Goal: Information Seeking & Learning: Learn about a topic

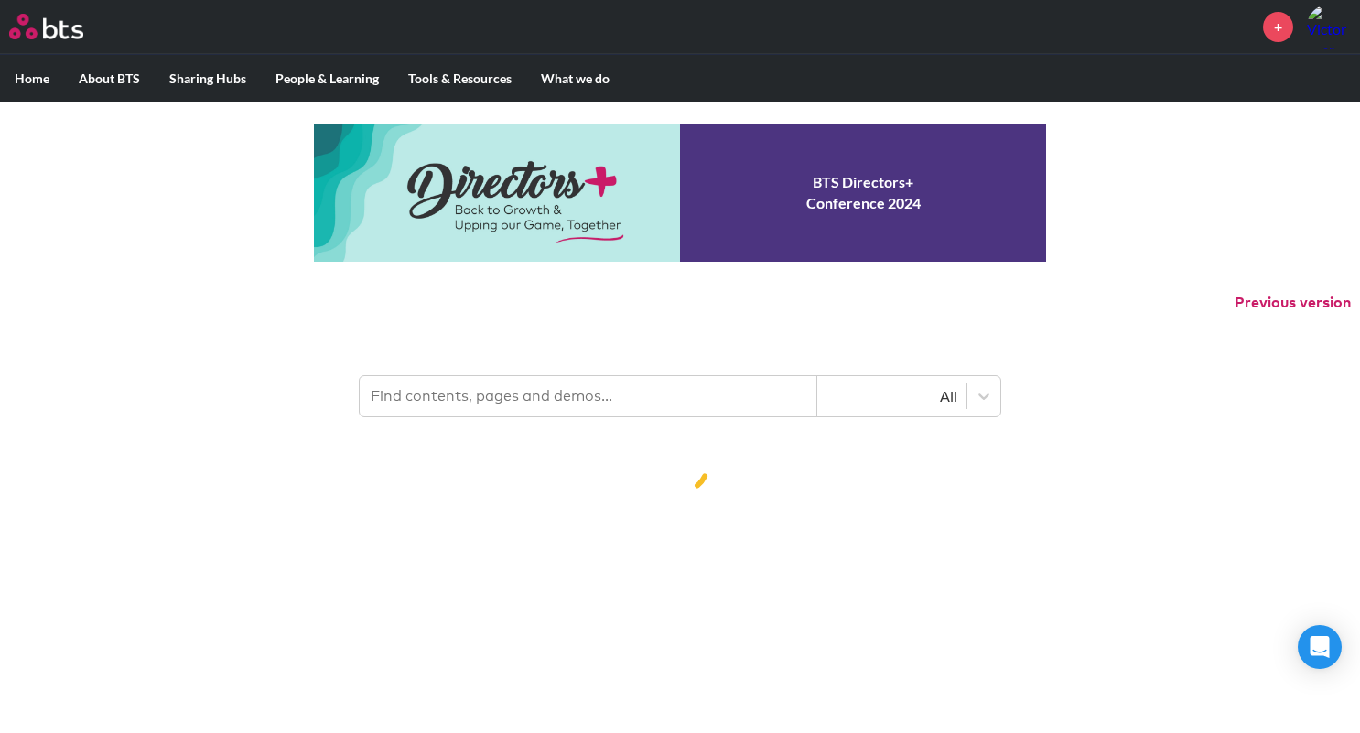
click at [634, 300] on p "Previous version" at bounding box center [680, 303] width 1360 height 38
click at [595, 378] on input "text" at bounding box center [589, 396] width 458 height 40
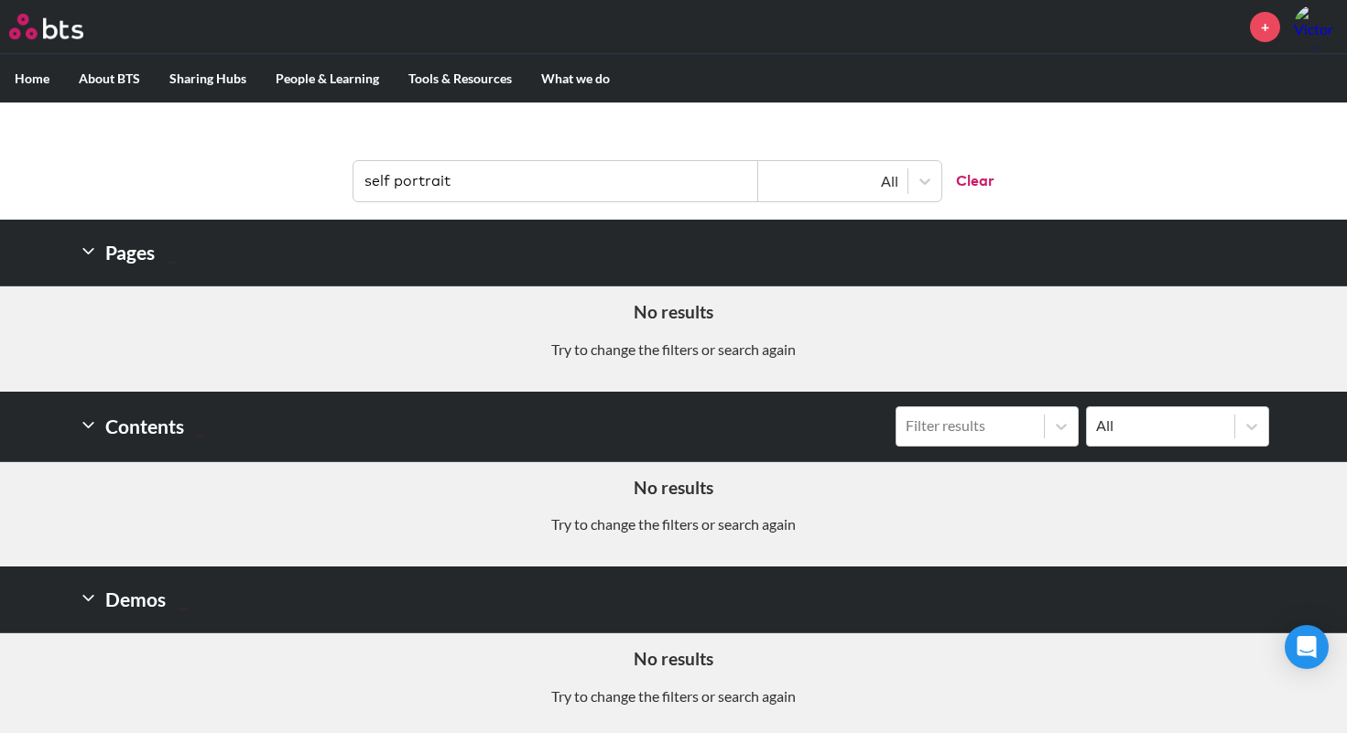
scroll to position [214, 0]
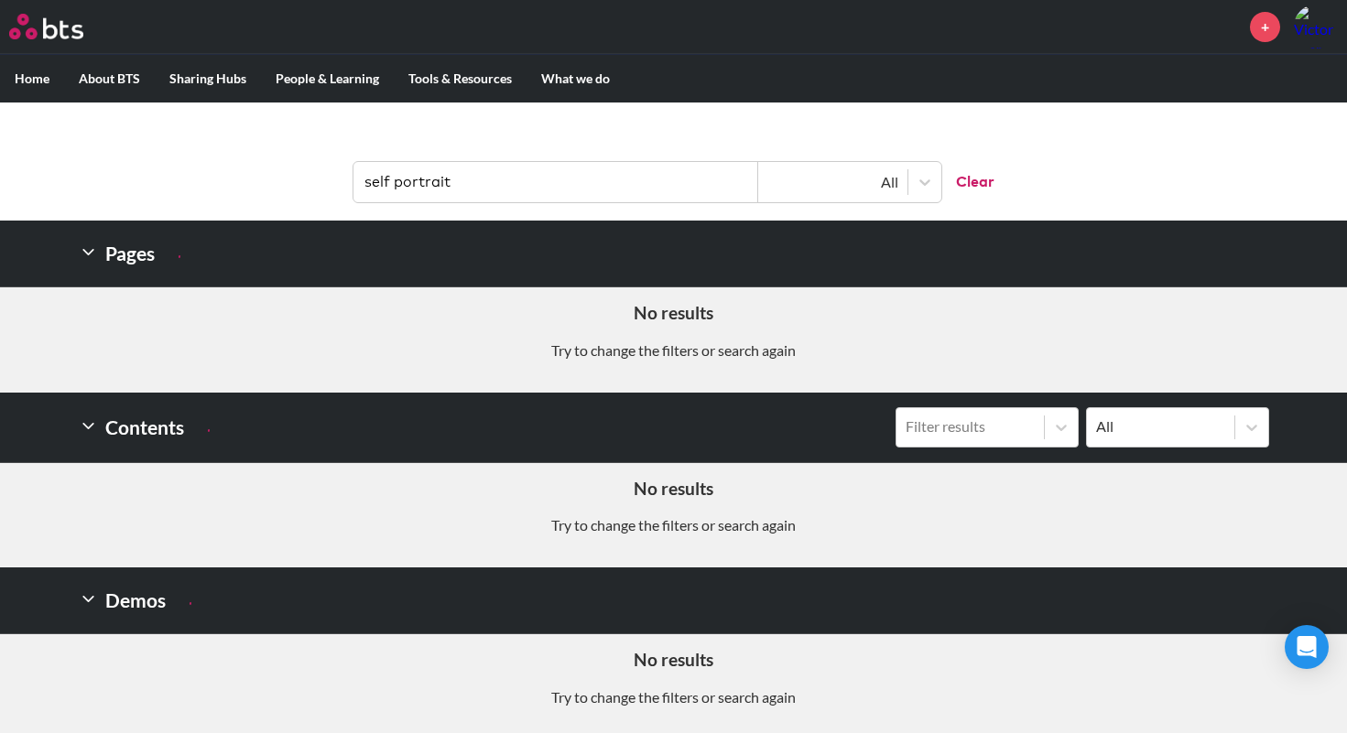
click at [393, 180] on input "self portrait" at bounding box center [555, 182] width 405 height 40
type input "portrait"
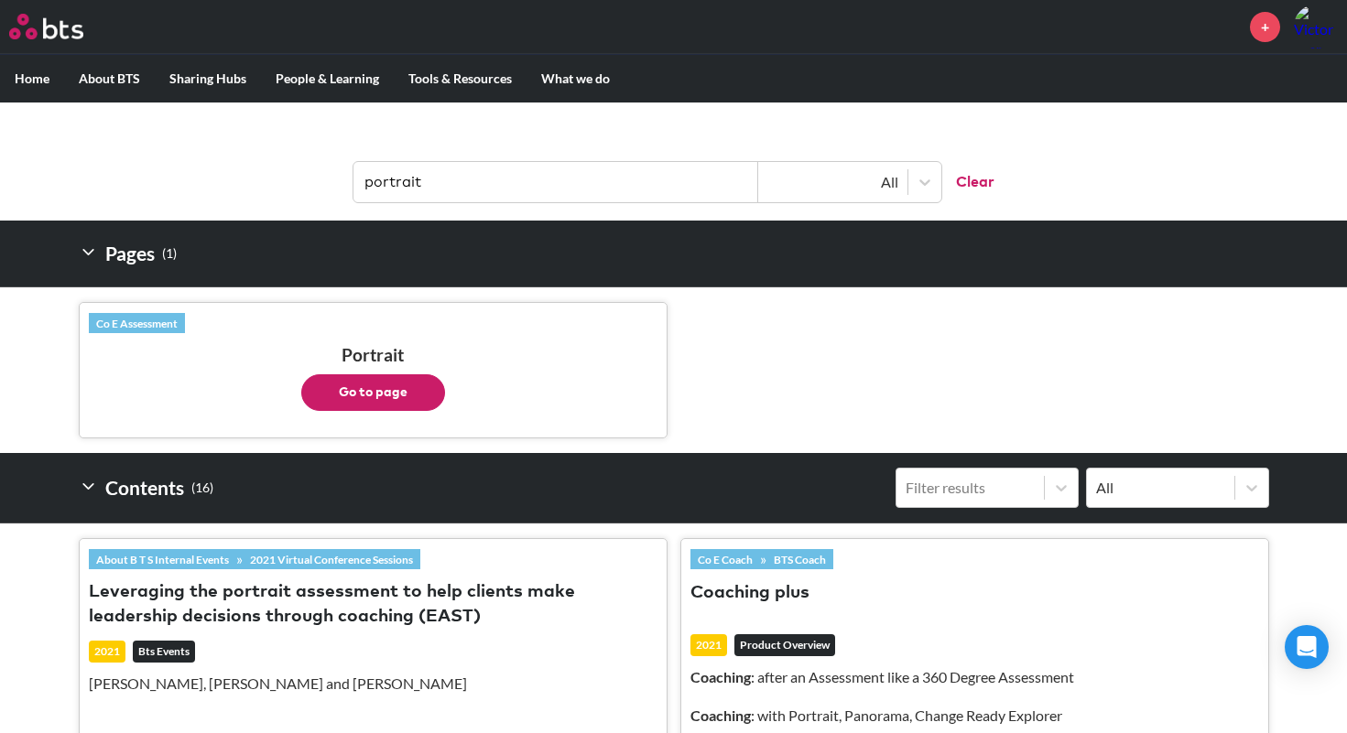
click at [373, 393] on button "Go to page" at bounding box center [373, 392] width 144 height 37
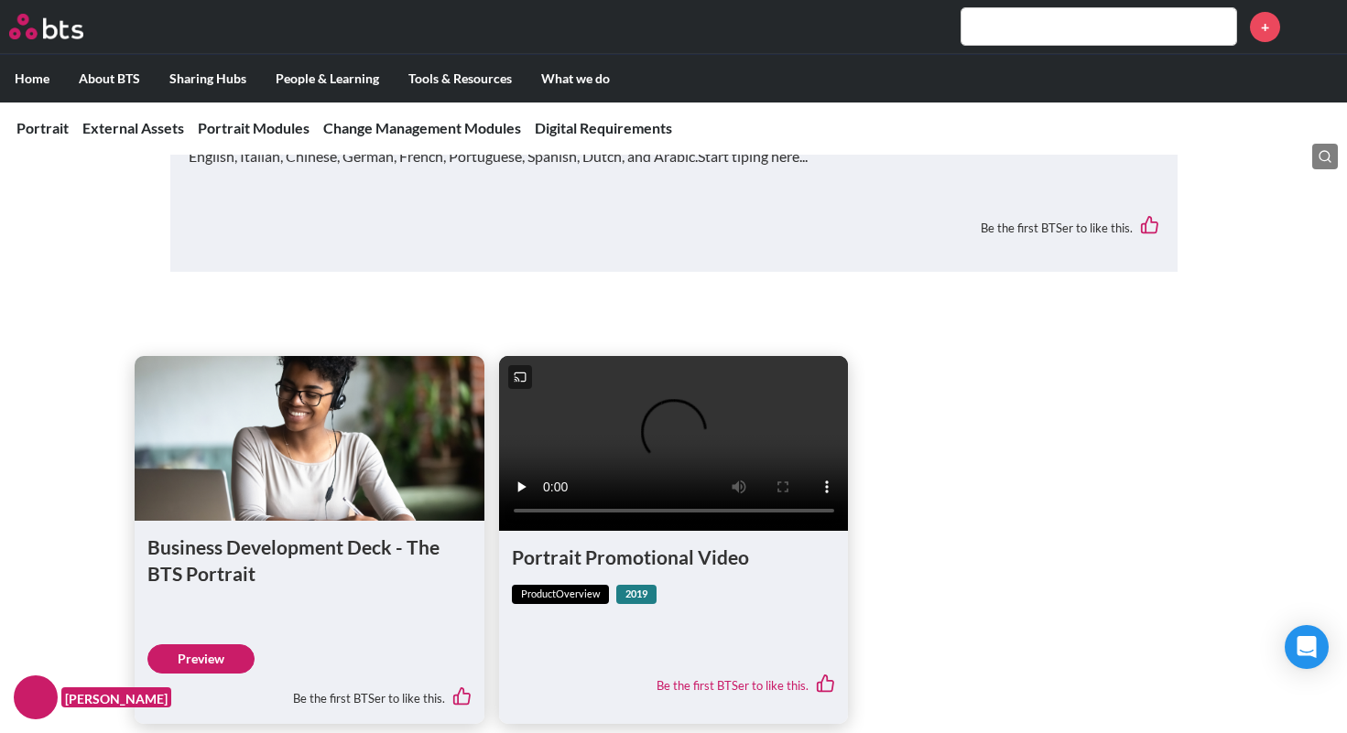
scroll to position [746, 0]
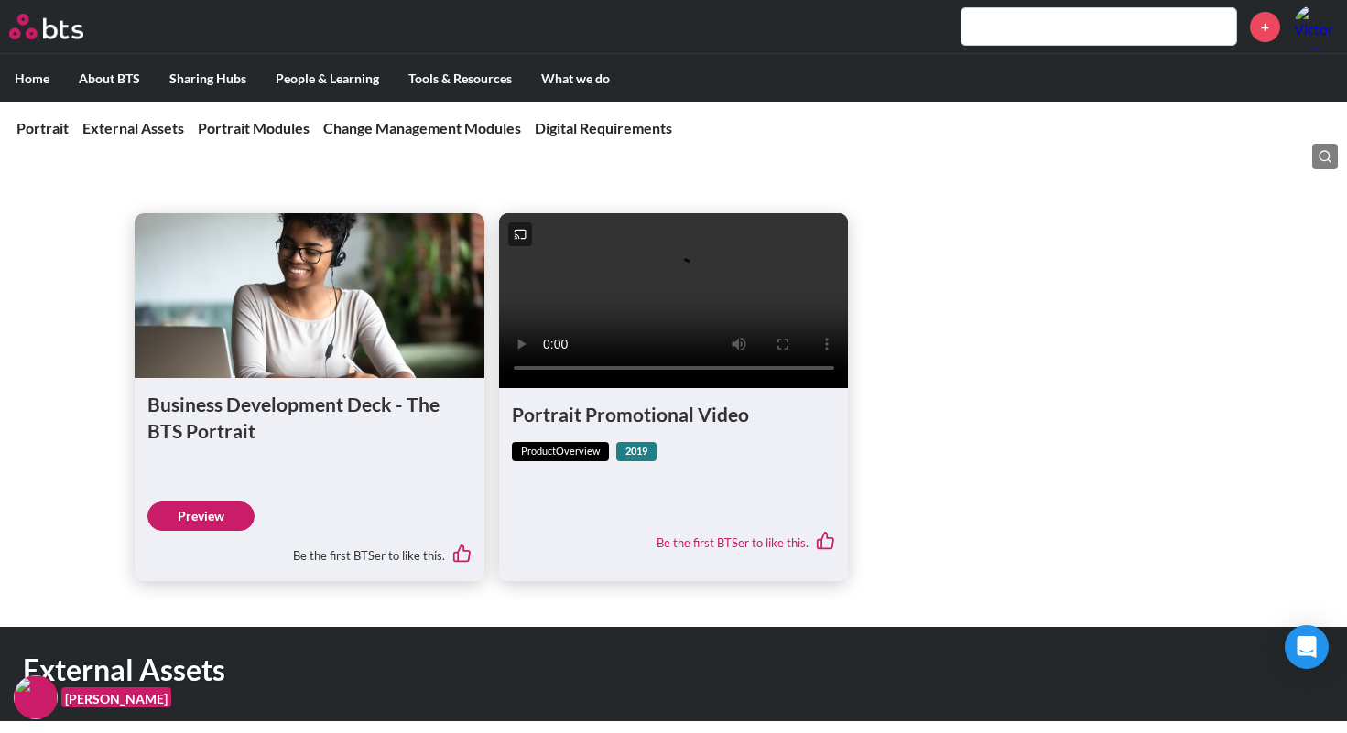
click at [705, 311] on video at bounding box center [674, 300] width 350 height 175
click at [561, 231] on video at bounding box center [674, 300] width 350 height 175
click at [819, 387] on video at bounding box center [674, 300] width 350 height 175
click at [666, 385] on video at bounding box center [674, 300] width 350 height 175
click at [670, 385] on video at bounding box center [674, 300] width 350 height 175
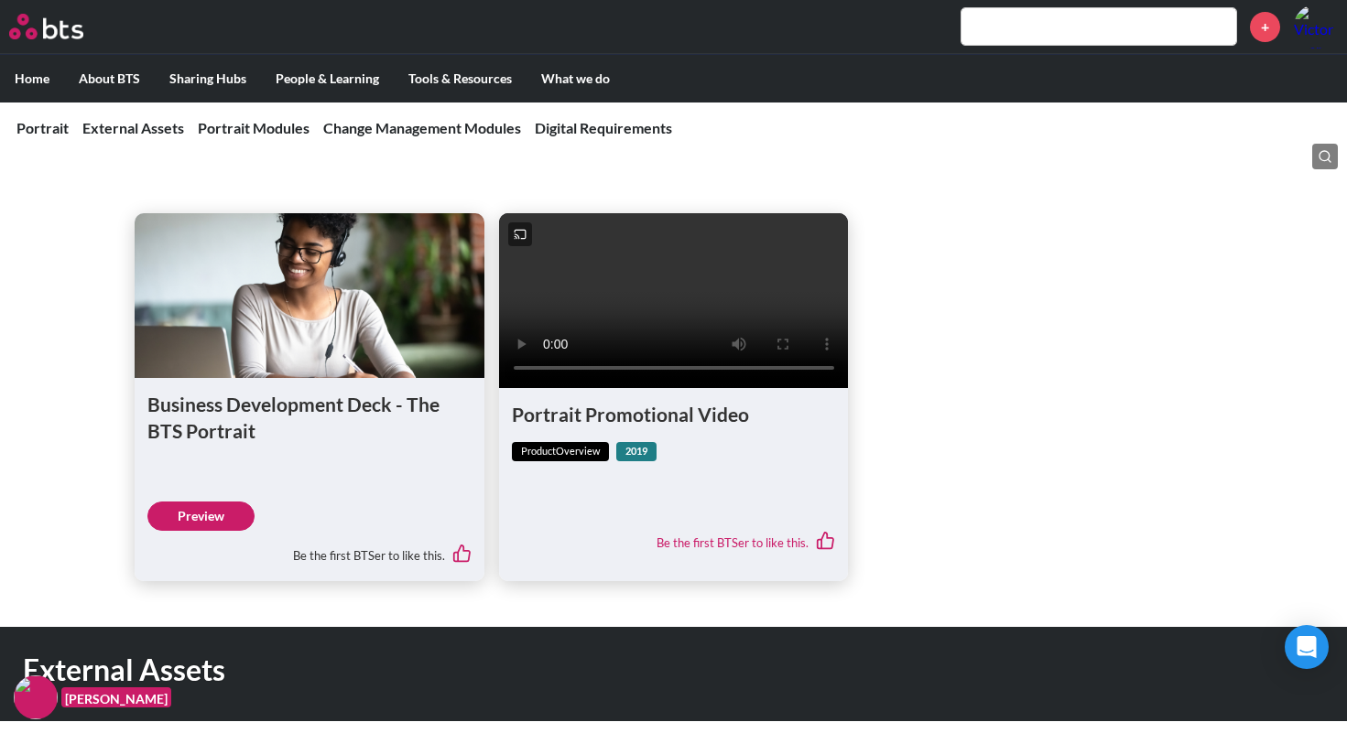
click at [676, 385] on video at bounding box center [674, 300] width 350 height 175
click at [689, 385] on video at bounding box center [674, 300] width 350 height 175
click at [222, 523] on link "Preview" at bounding box center [200, 516] width 107 height 29
